Goal: Information Seeking & Learning: Learn about a topic

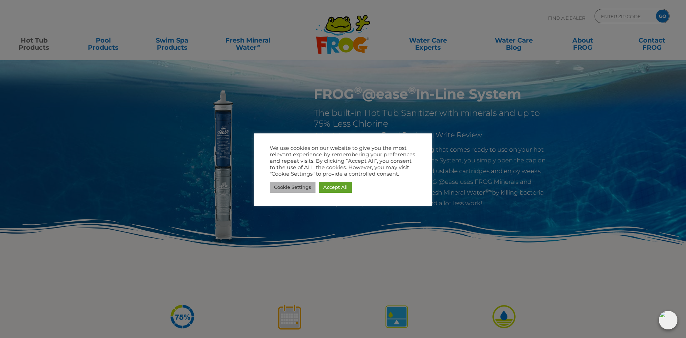
click at [289, 185] on link "Cookie Settings" at bounding box center [293, 187] width 46 height 11
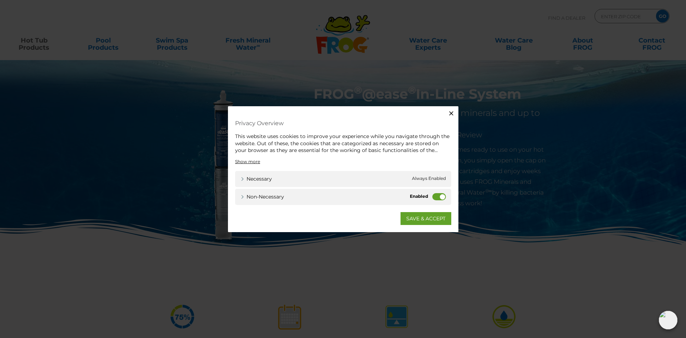
click at [431, 195] on div "Non-necessary Non-necessary" at bounding box center [343, 196] width 216 height 16
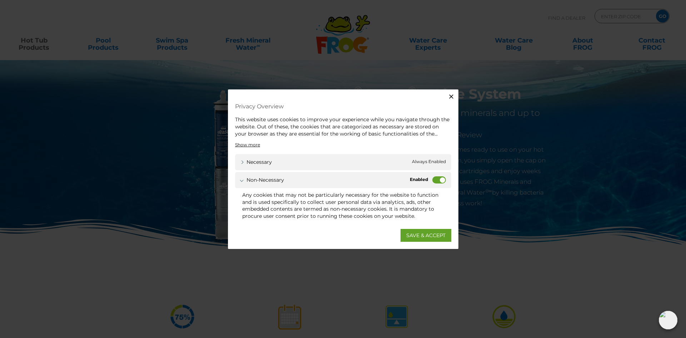
click at [437, 179] on label "Non-necessary" at bounding box center [439, 179] width 14 height 7
click at [0, 0] on input "Non-necessary" at bounding box center [0, 0] width 0 height 0
click at [423, 236] on link "SAVE & ACCEPT" at bounding box center [426, 234] width 51 height 13
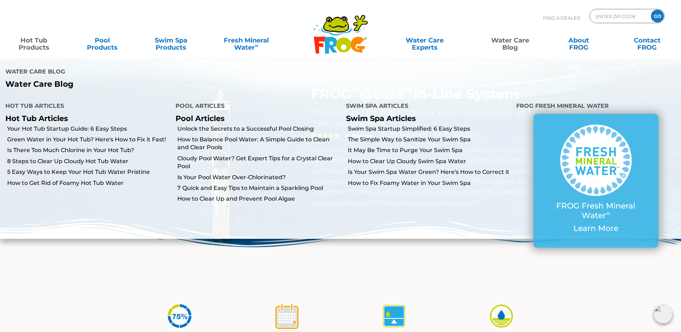
click at [510, 43] on link "Water Care Blog" at bounding box center [509, 40] width 53 height 14
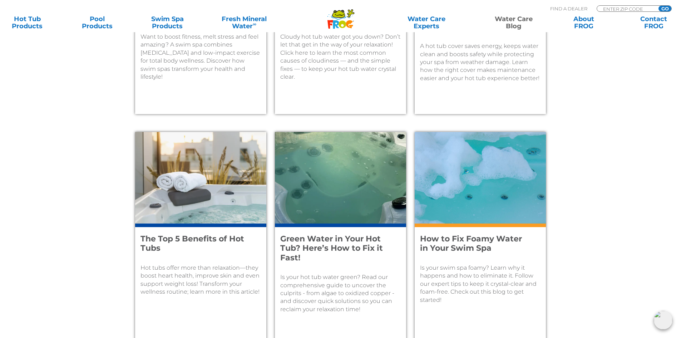
scroll to position [679, 0]
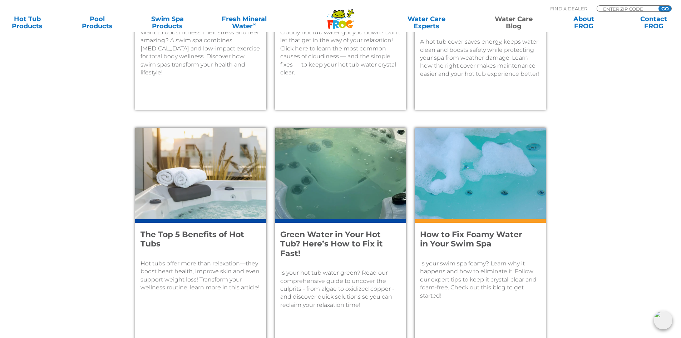
click at [336, 243] on h4 "Green Water in Your Hot Tub? Here’s How to Fix it Fast!" at bounding box center [335, 244] width 111 height 28
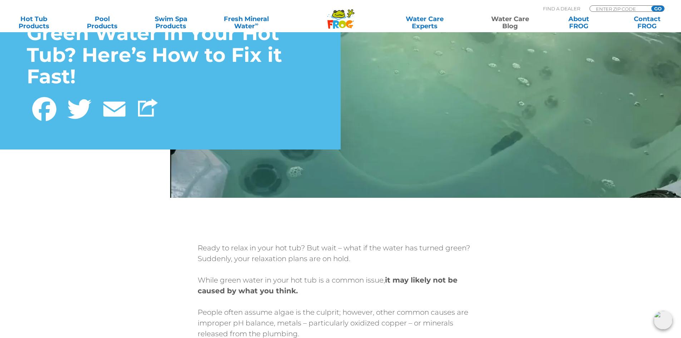
scroll to position [107, 0]
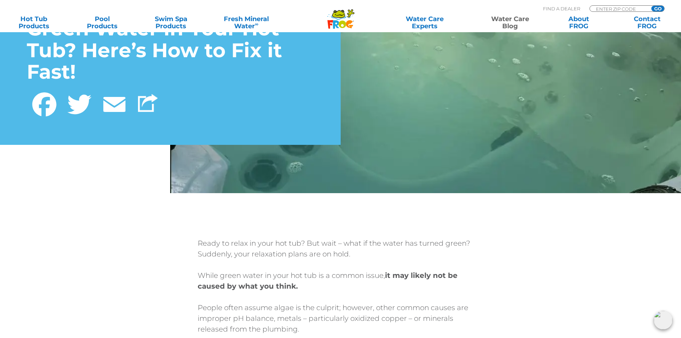
drag, startPoint x: 376, startPoint y: 287, endPoint x: 355, endPoint y: 291, distance: 21.8
click at [354, 291] on div "Ready to relax in your hot tub? But wait – what if the water has turned green? …" at bounding box center [341, 302] width 286 height 129
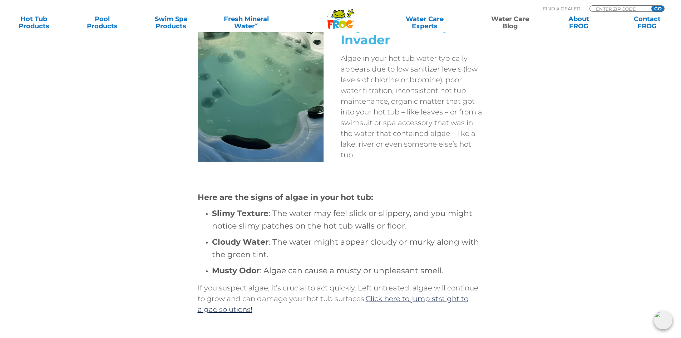
scroll to position [500, 0]
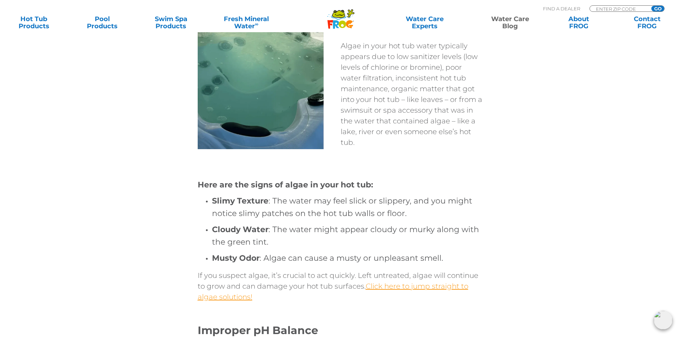
drag, startPoint x: 399, startPoint y: 287, endPoint x: 383, endPoint y: 286, distance: 15.4
click at [383, 286] on link "Click here to jump straight to algae solutions!" at bounding box center [333, 291] width 271 height 19
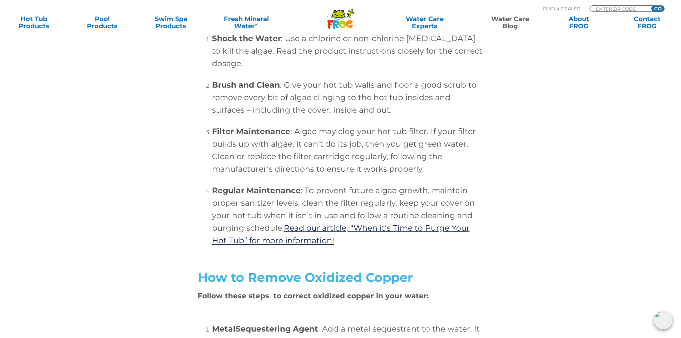
scroll to position [2024, 0]
